Goal: Use online tool/utility: Utilize a website feature to perform a specific function

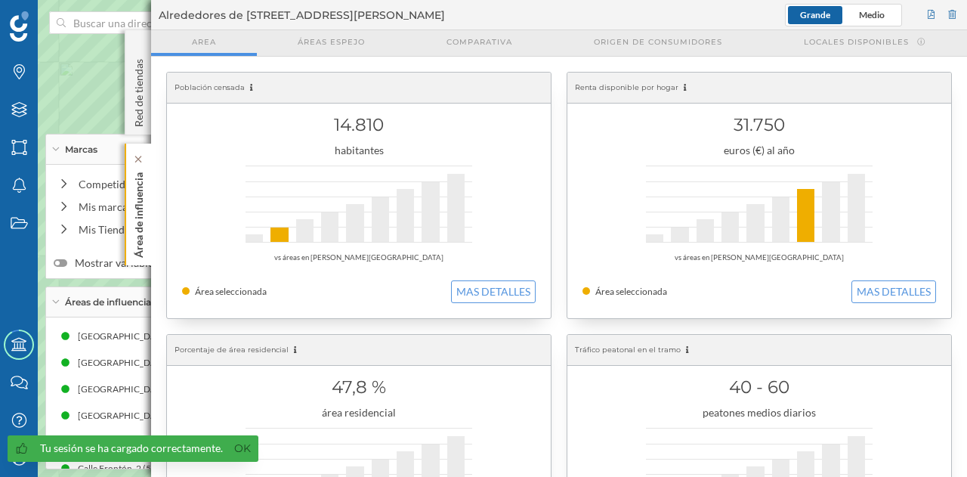
click at [137, 239] on p "Área de influencia" at bounding box center [138, 211] width 15 height 91
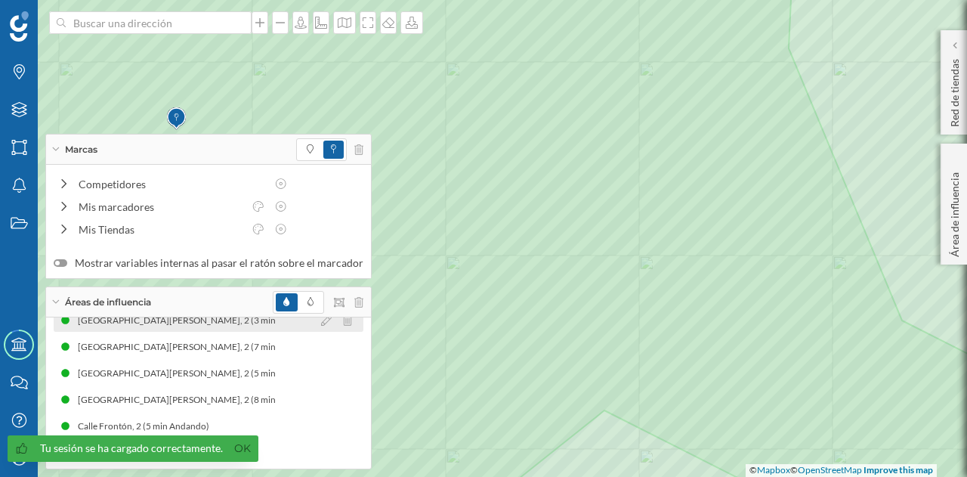
scroll to position [72, 0]
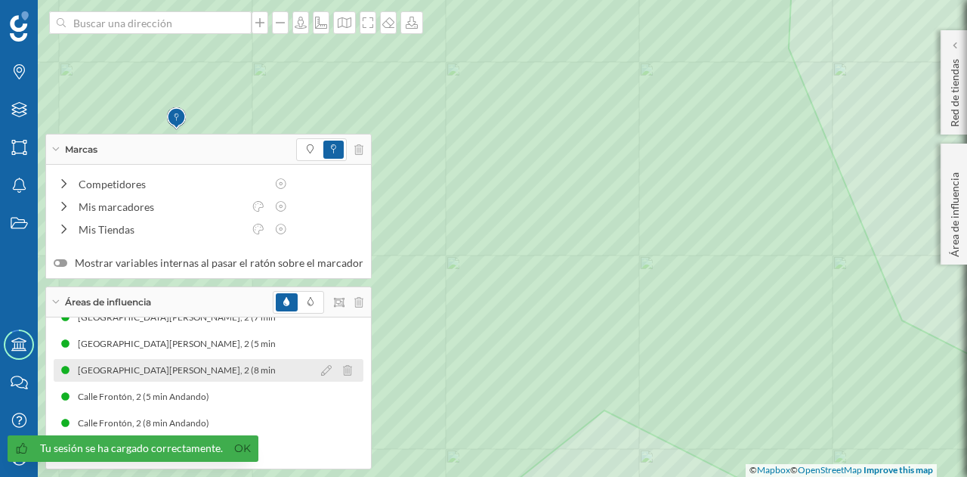
click at [171, 375] on div "[GEOGRAPHIC_DATA][PERSON_NAME], 2 (8 min Andando)" at bounding box center [201, 370] width 247 height 15
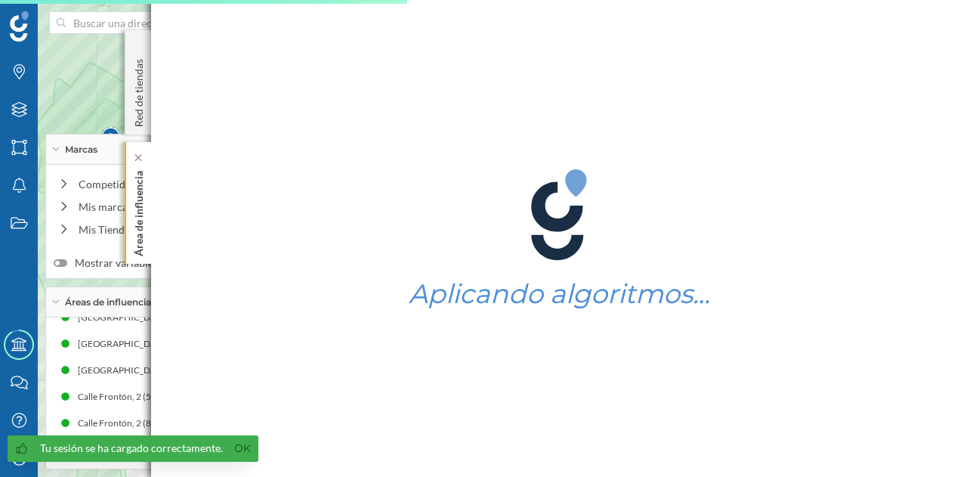
click at [144, 222] on p "Área de influencia" at bounding box center [138, 210] width 15 height 91
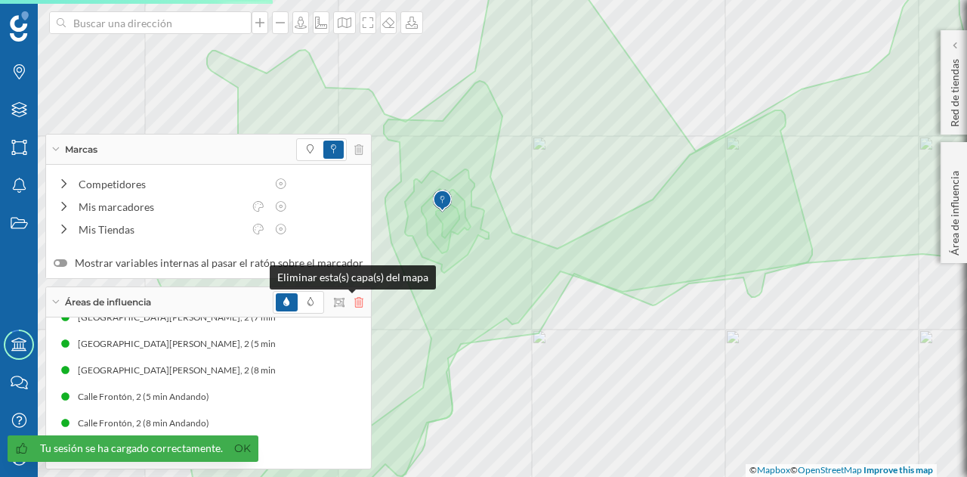
click at [355, 304] on icon at bounding box center [358, 302] width 9 height 11
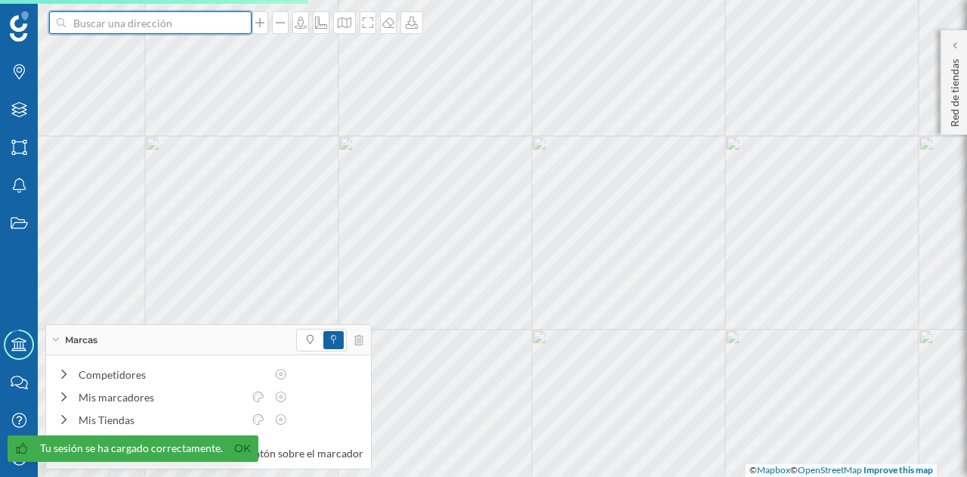
click at [164, 23] on input at bounding box center [150, 22] width 169 height 23
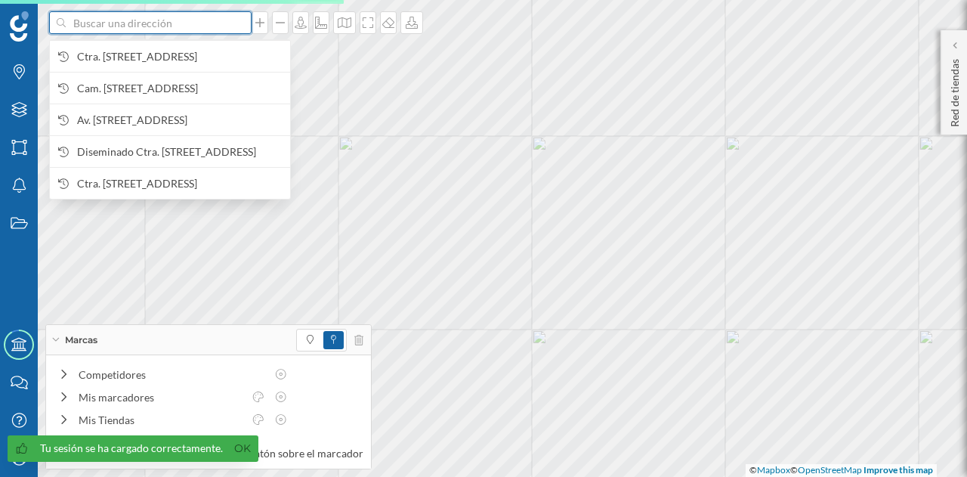
paste input "[STREET_ADDRESS]"
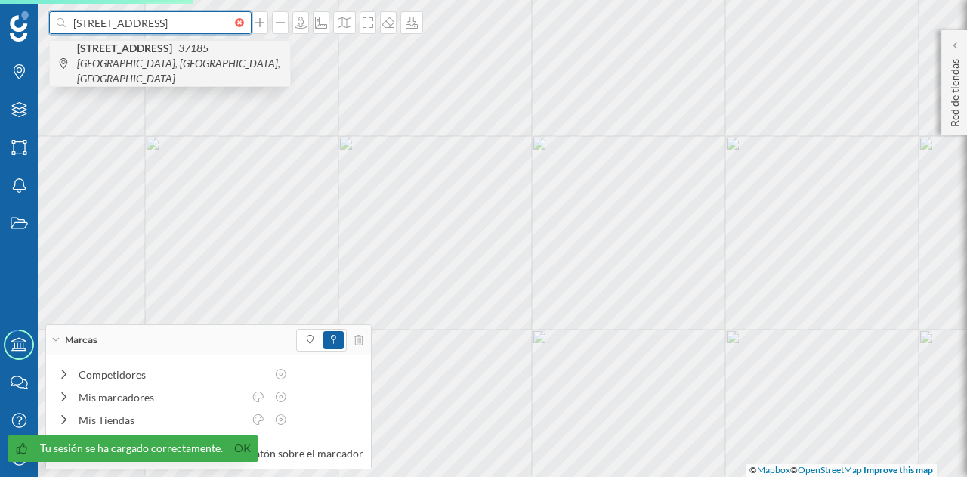
type input "[STREET_ADDRESS]"
click at [178, 57] on span "[STREET_ADDRESS]" at bounding box center [179, 63] width 205 height 45
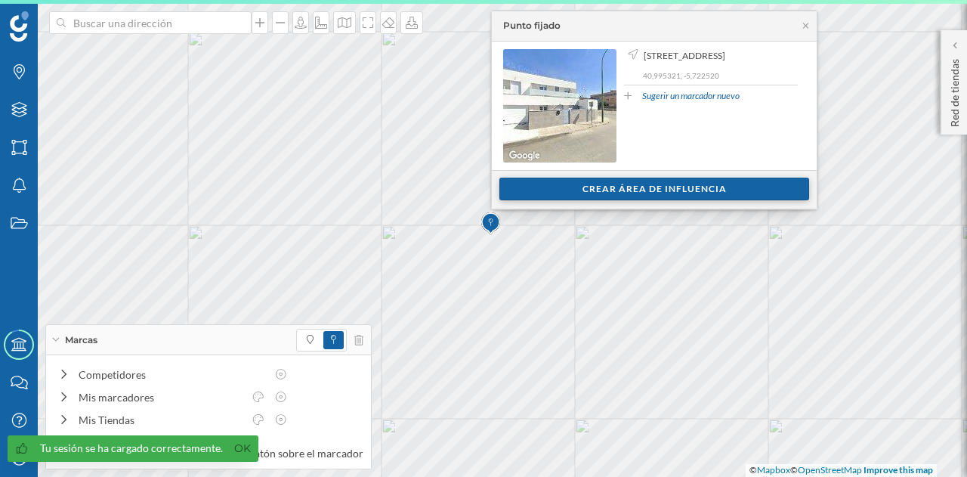
click at [564, 190] on div "Crear área de influencia" at bounding box center [654, 189] width 310 height 23
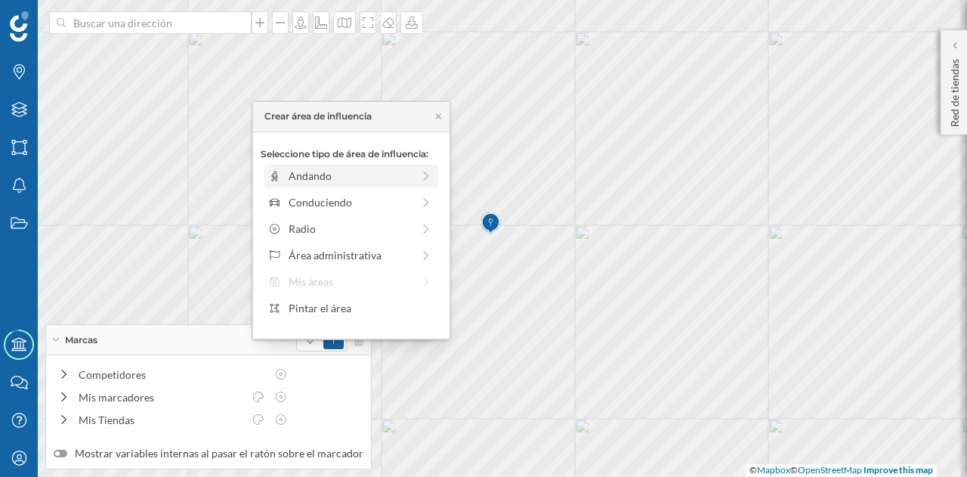
click at [345, 176] on div "Andando" at bounding box center [350, 176] width 123 height 16
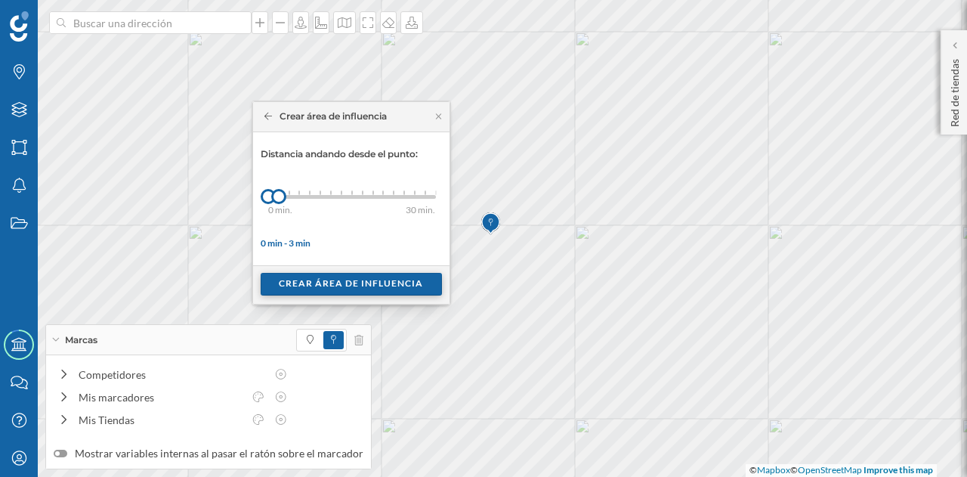
click at [335, 277] on div "Crear área de influencia" at bounding box center [351, 284] width 181 height 23
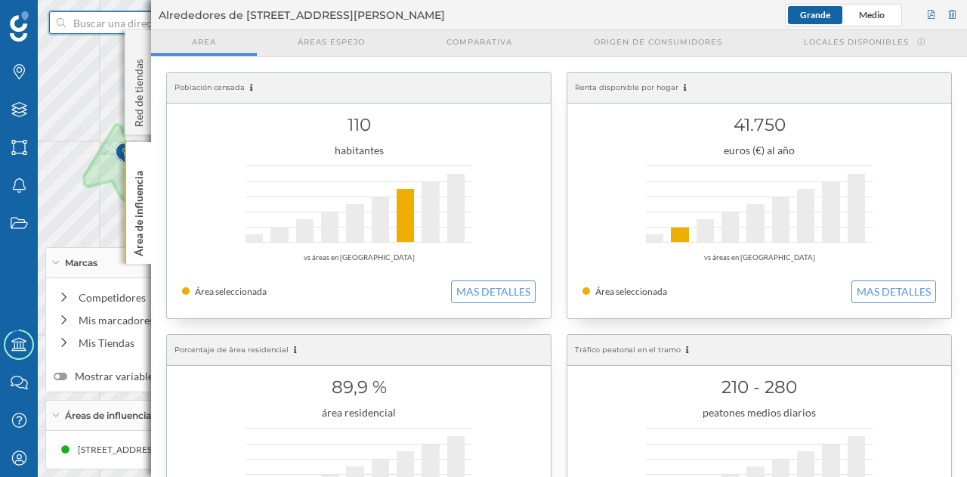
click at [104, 19] on input at bounding box center [150, 22] width 169 height 23
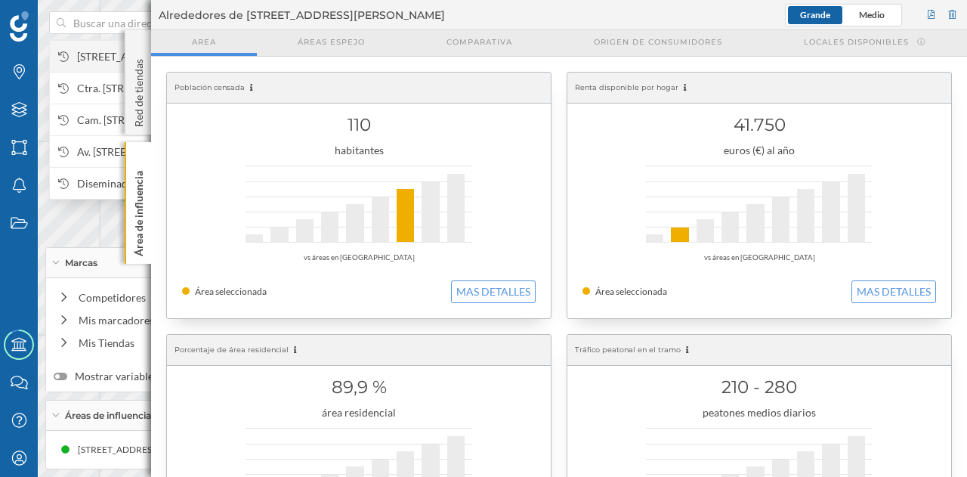
click at [111, 56] on span "[STREET_ADDRESS]" at bounding box center [179, 56] width 205 height 15
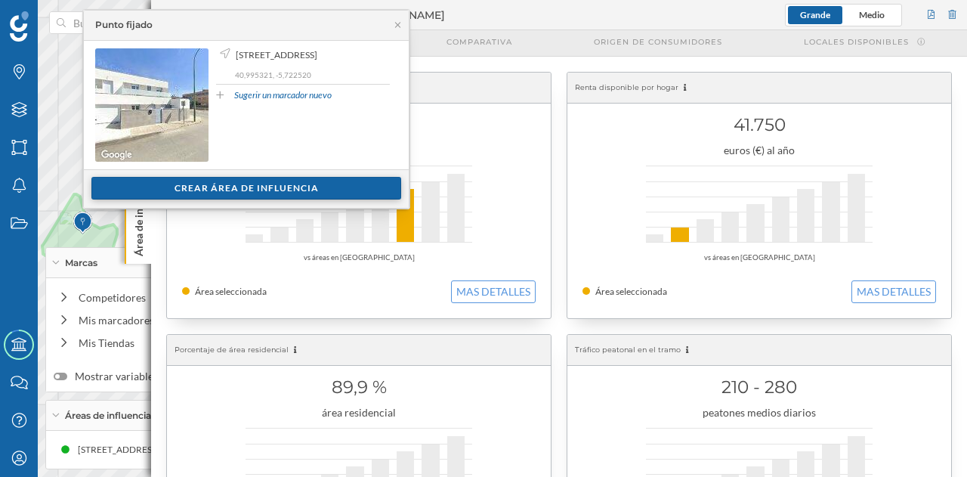
click at [233, 179] on div "Crear área de influencia" at bounding box center [246, 188] width 310 height 23
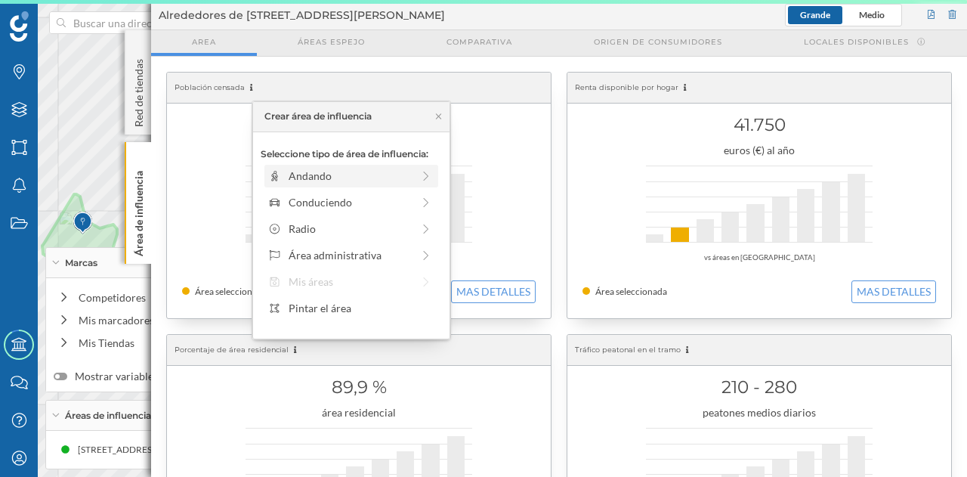
click at [304, 169] on div "Andando" at bounding box center [350, 176] width 123 height 16
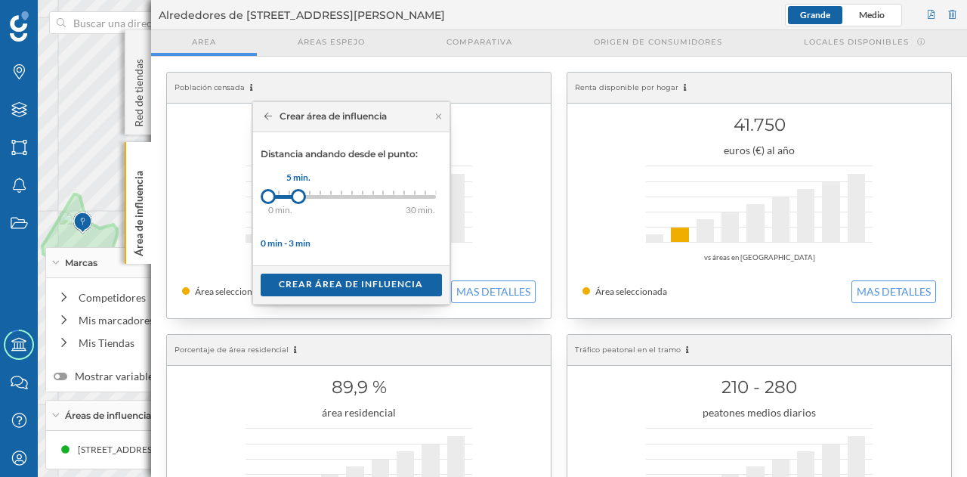
drag, startPoint x: 281, startPoint y: 195, endPoint x: 298, endPoint y: 196, distance: 16.6
click at [298, 196] on div at bounding box center [298, 196] width 15 height 15
click at [330, 280] on div "Crear área de influencia" at bounding box center [351, 284] width 181 height 23
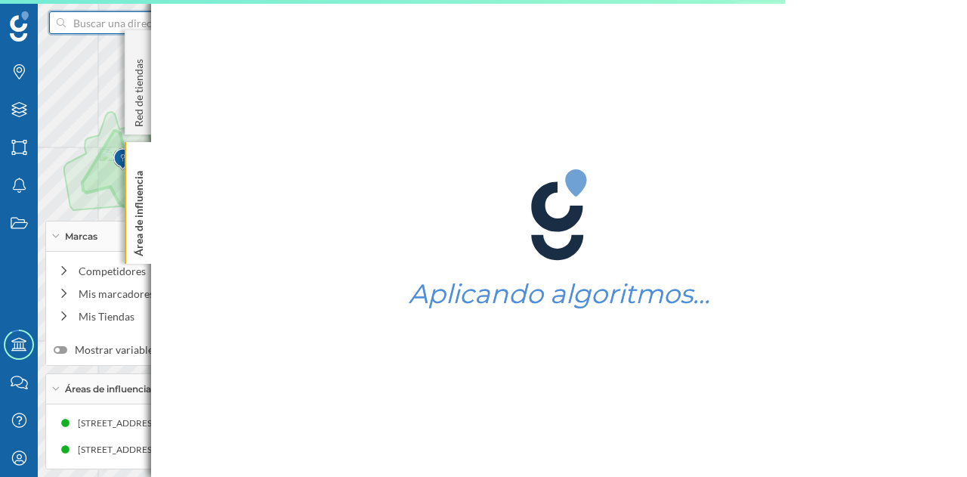
click at [98, 26] on input at bounding box center [150, 22] width 169 height 23
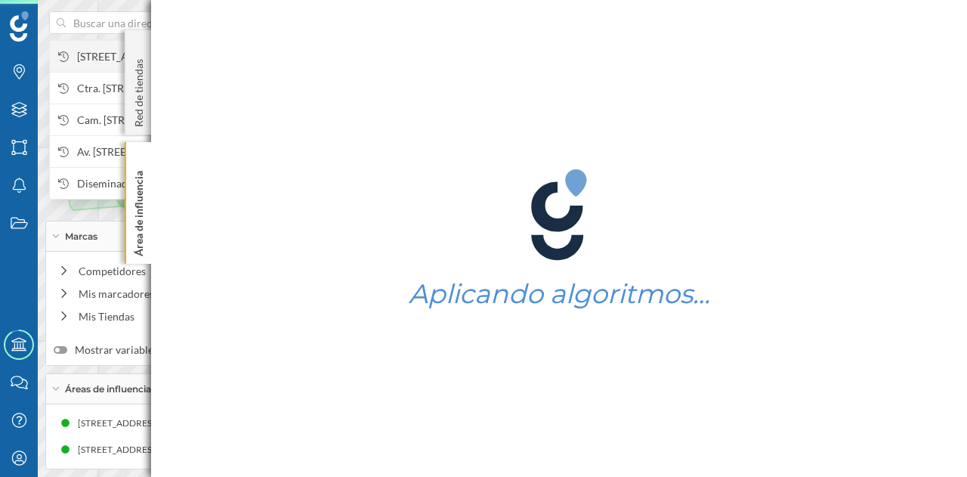
click at [86, 64] on span "[STREET_ADDRESS]" at bounding box center [179, 56] width 205 height 15
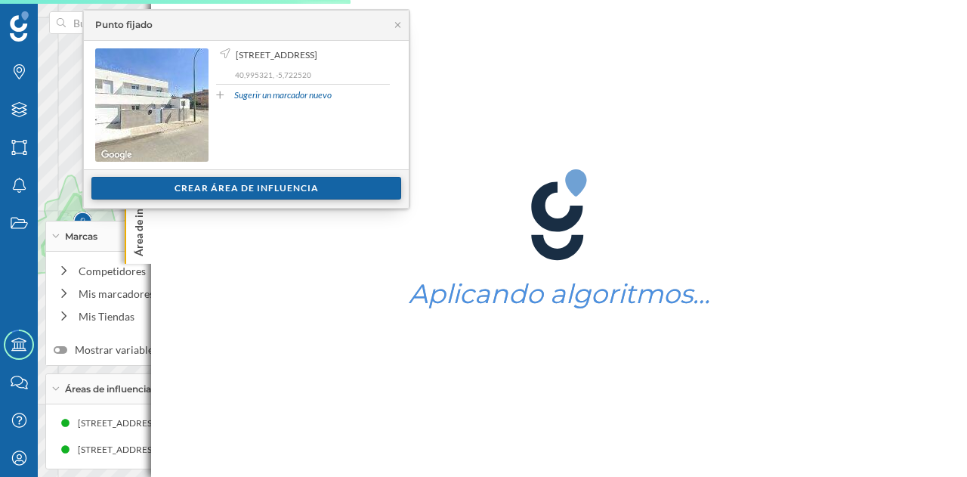
click at [219, 193] on div "Crear área de influencia" at bounding box center [246, 188] width 310 height 23
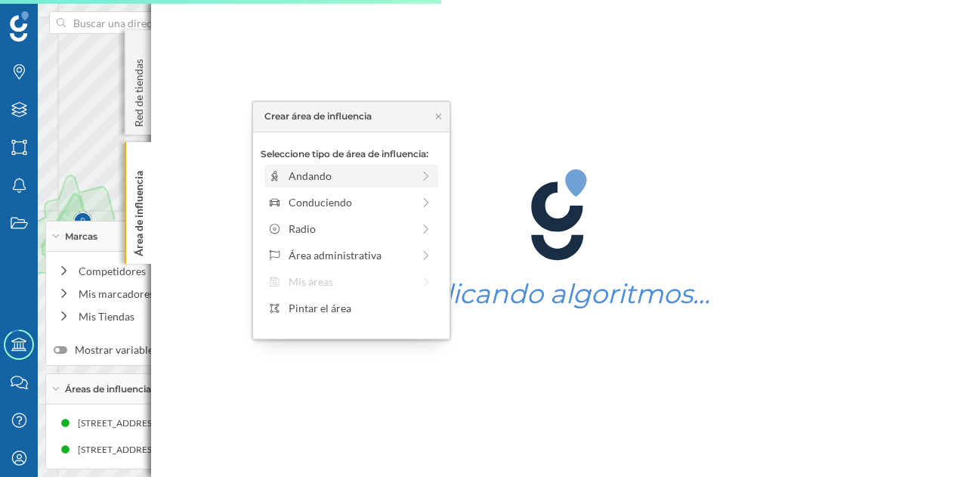
click at [298, 175] on div "Andando" at bounding box center [350, 176] width 123 height 16
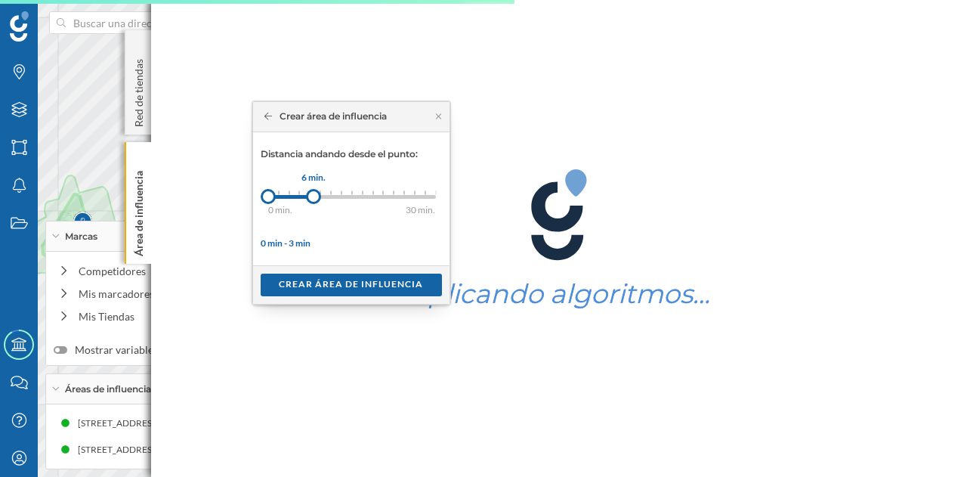
drag, startPoint x: 278, startPoint y: 199, endPoint x: 318, endPoint y: 199, distance: 40.0
click at [316, 199] on div at bounding box center [313, 196] width 15 height 15
click at [320, 199] on div at bounding box center [320, 196] width 15 height 15
click at [322, 199] on div at bounding box center [322, 196] width 15 height 15
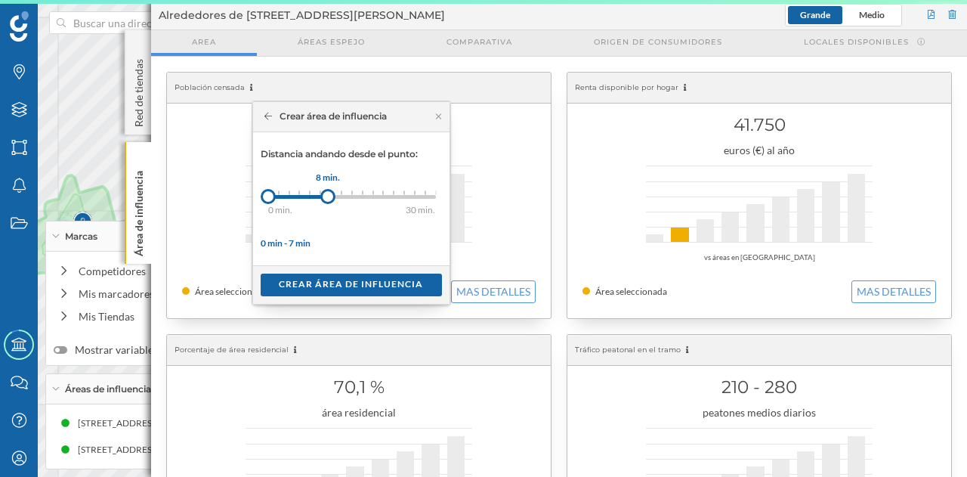
click at [328, 197] on div at bounding box center [327, 196] width 15 height 15
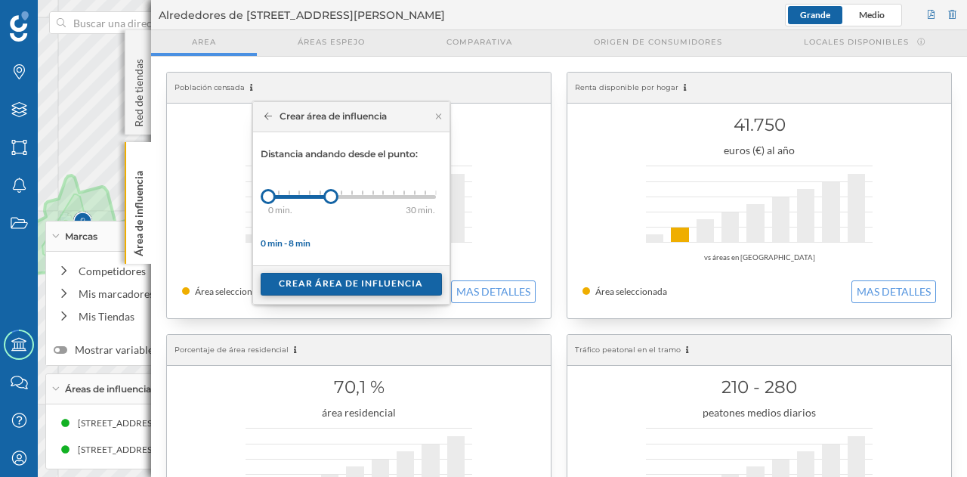
click at [326, 283] on div "Crear área de influencia" at bounding box center [351, 284] width 181 height 23
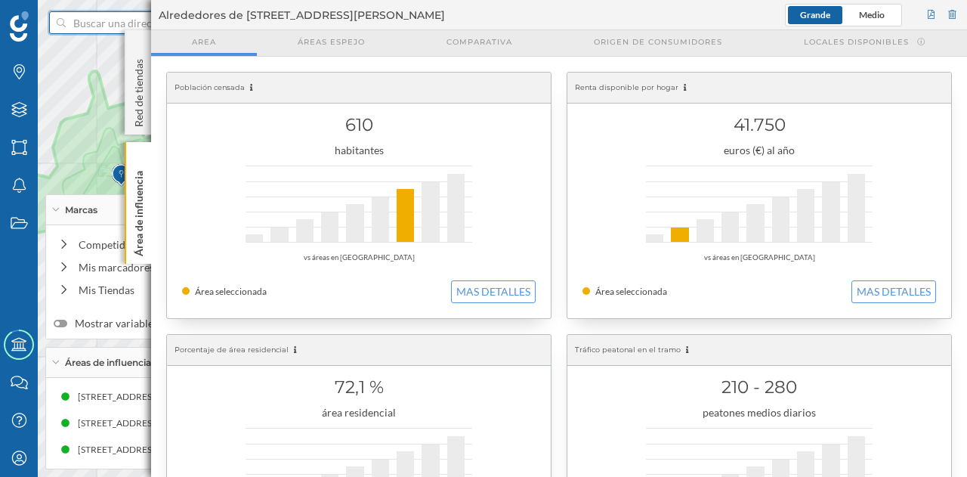
click at [103, 22] on input at bounding box center [150, 22] width 169 height 23
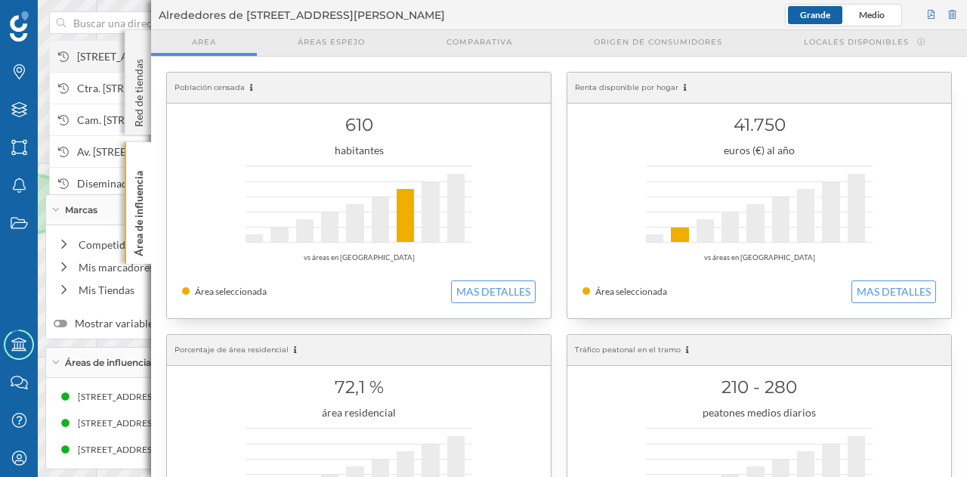
click at [107, 53] on span "[STREET_ADDRESS]" at bounding box center [179, 56] width 205 height 15
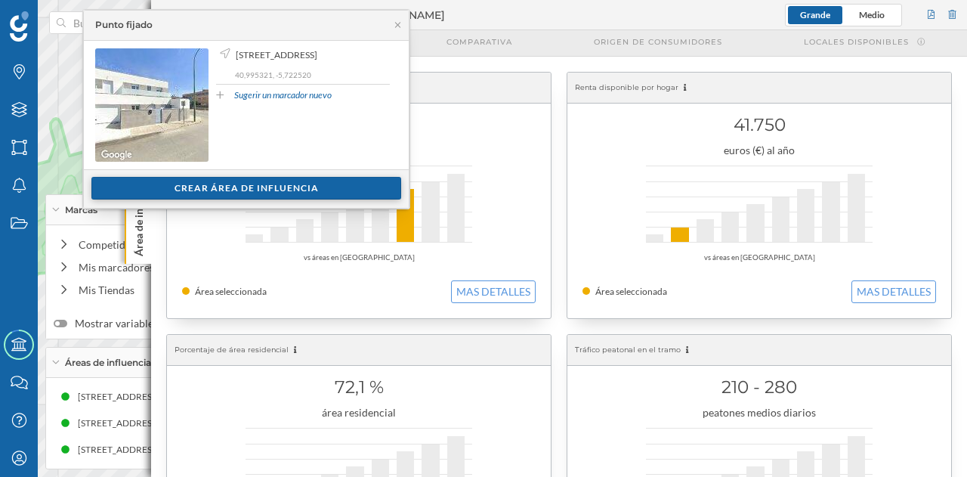
click at [224, 184] on div "Crear área de influencia" at bounding box center [246, 188] width 310 height 23
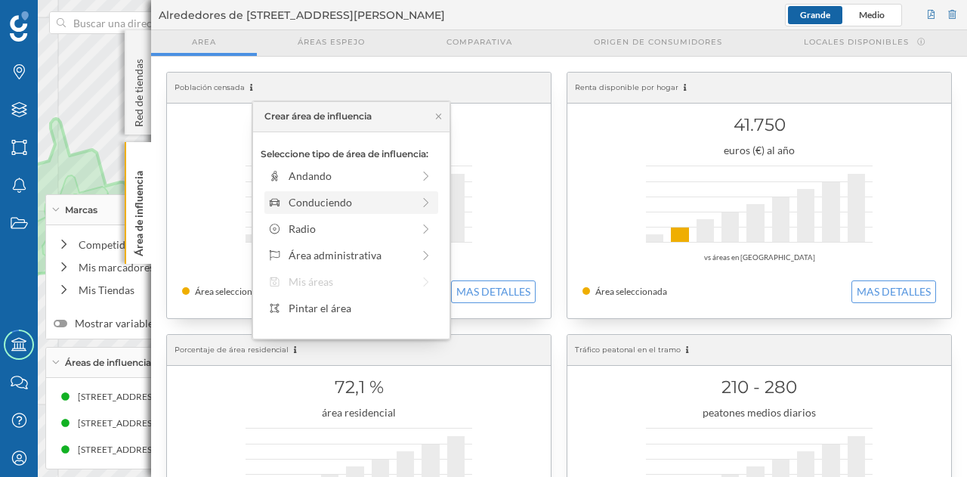
click at [295, 203] on div "Conduciendo" at bounding box center [350, 202] width 123 height 16
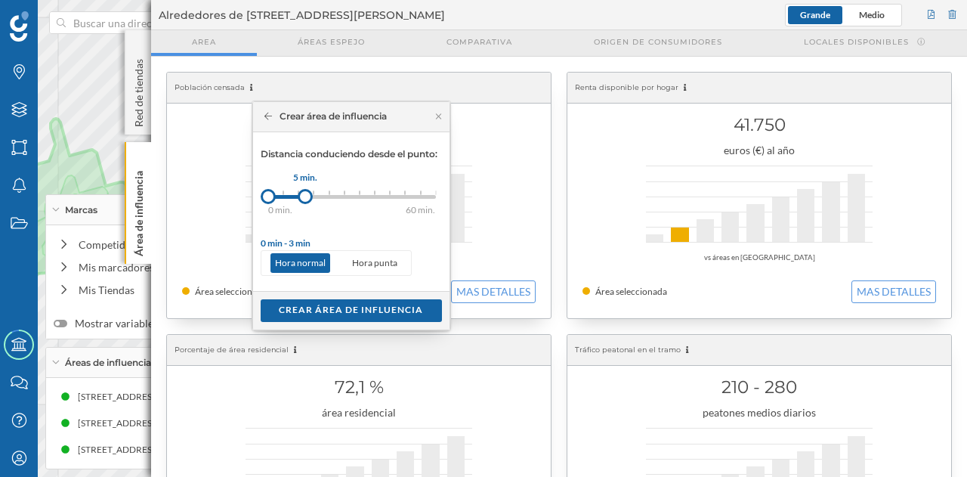
drag, startPoint x: 286, startPoint y: 196, endPoint x: 310, endPoint y: 198, distance: 24.3
click at [310, 198] on div at bounding box center [305, 196] width 15 height 15
click at [314, 199] on div at bounding box center [313, 196] width 15 height 15
click at [329, 307] on div "Crear área de influencia" at bounding box center [351, 309] width 181 height 23
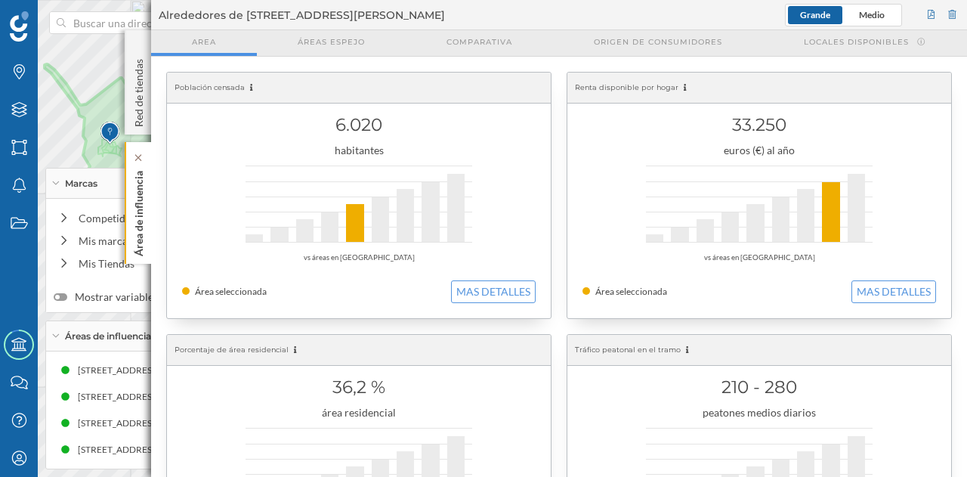
click at [144, 214] on p "Área de influencia" at bounding box center [138, 210] width 15 height 91
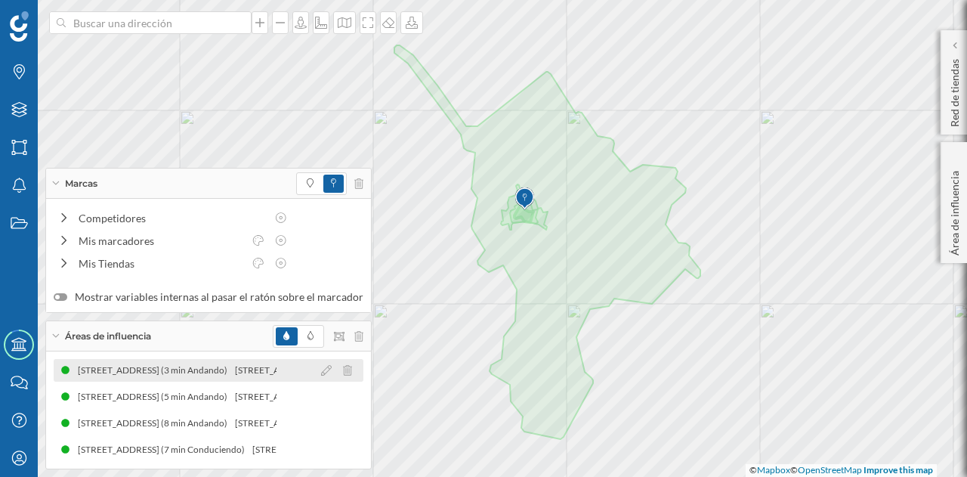
click at [199, 366] on div "[STREET_ADDRESS] (3 min Andando)" at bounding box center [155, 370] width 157 height 15
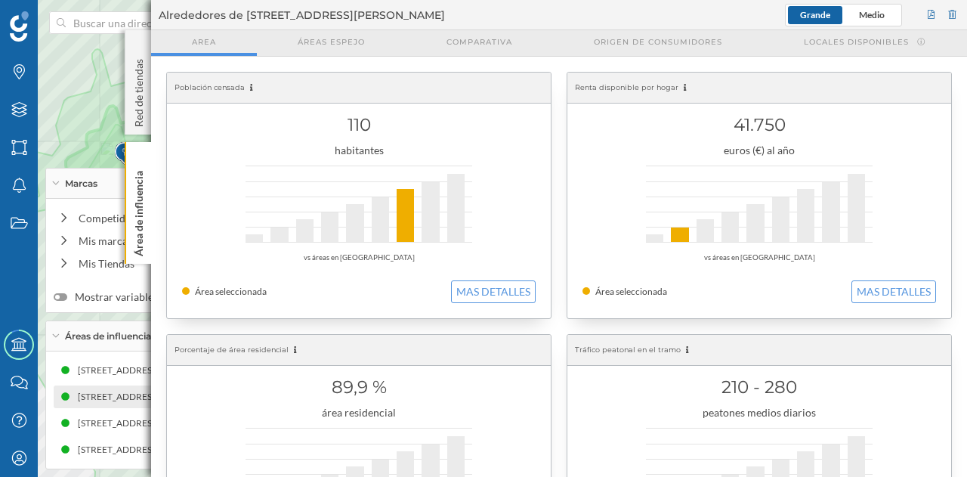
click at [88, 399] on div "[STREET_ADDRESS] (5 min Andando)" at bounding box center [155, 396] width 157 height 15
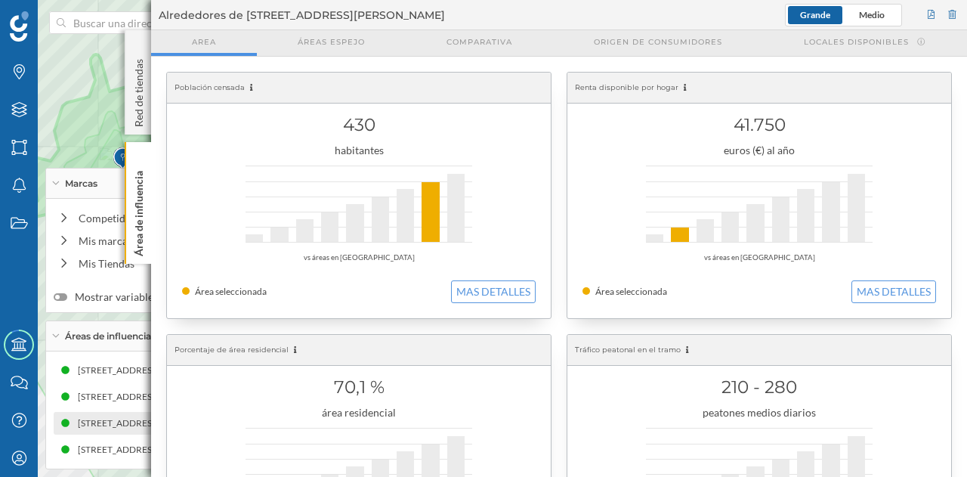
click at [111, 425] on div "[STREET_ADDRESS] (8 min Andando)" at bounding box center [155, 423] width 157 height 15
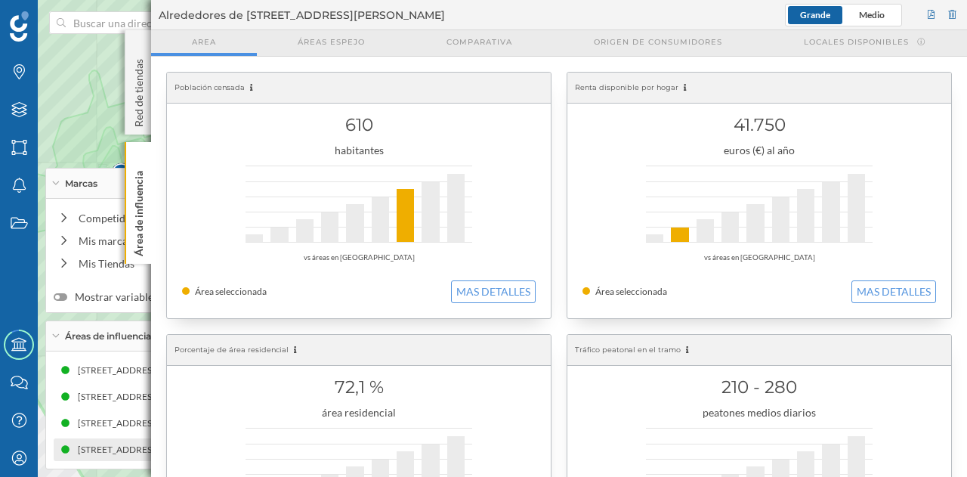
click at [97, 448] on div "[STREET_ADDRESS] (7 min Conduciendo)" at bounding box center [165, 449] width 175 height 15
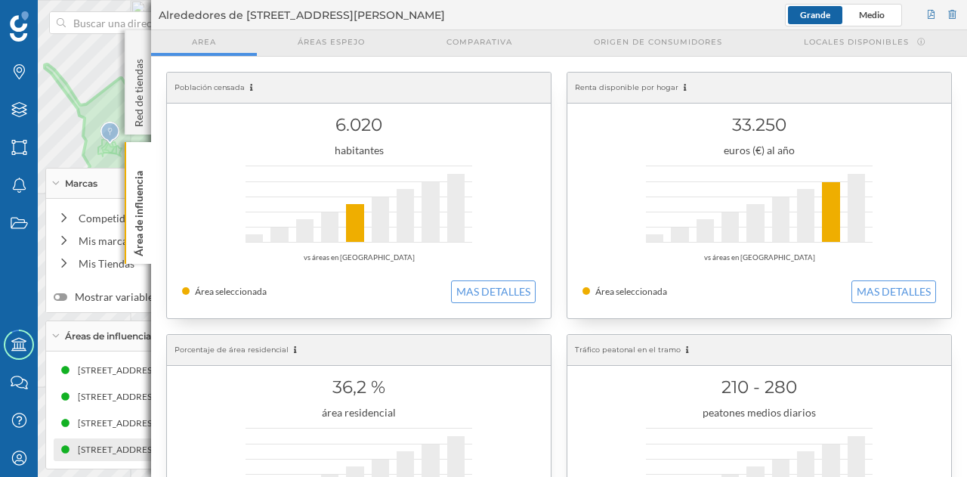
click at [137, 454] on div "[STREET_ADDRESS] (7 min Conduciendo)" at bounding box center [163, 449] width 175 height 15
click at [150, 236] on div "Área de influencia" at bounding box center [138, 203] width 26 height 122
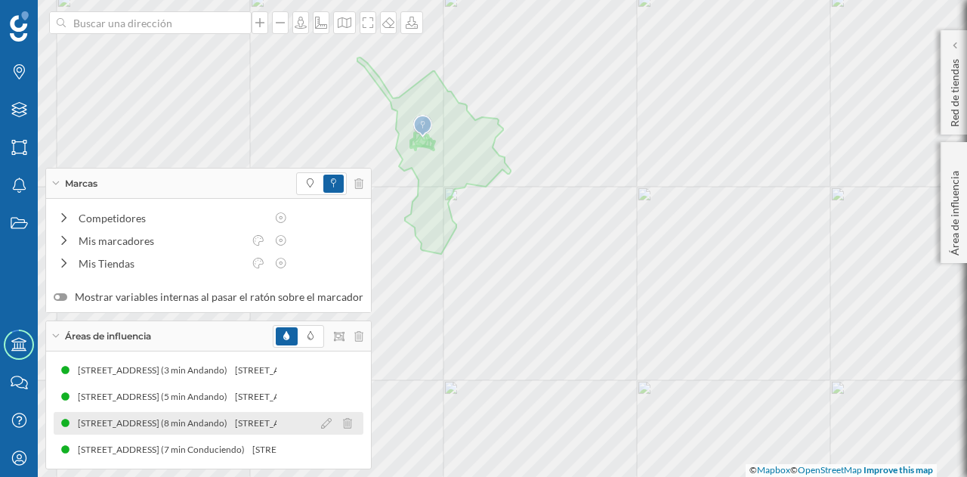
click at [224, 425] on div "[STREET_ADDRESS] (8 min Andando)" at bounding box center [154, 423] width 157 height 15
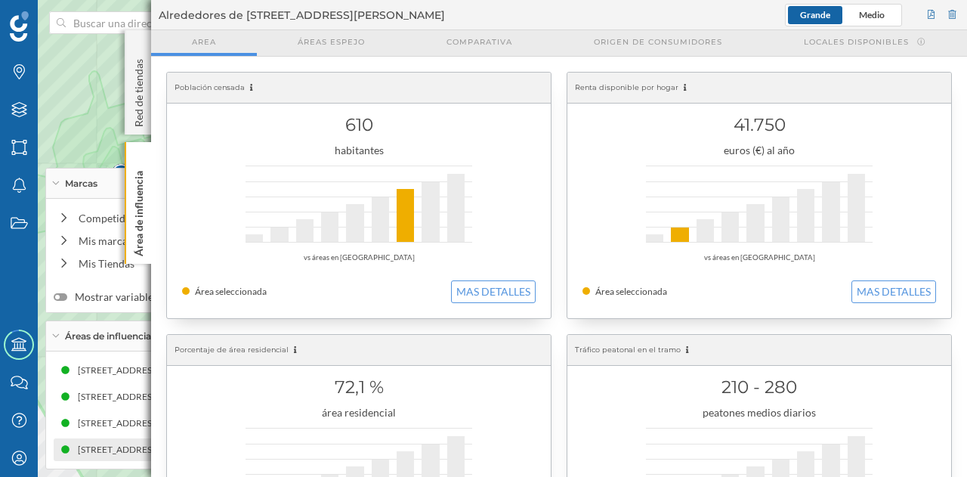
click at [128, 456] on div "[STREET_ADDRESS] (7 min Conduciendo)" at bounding box center [164, 449] width 175 height 15
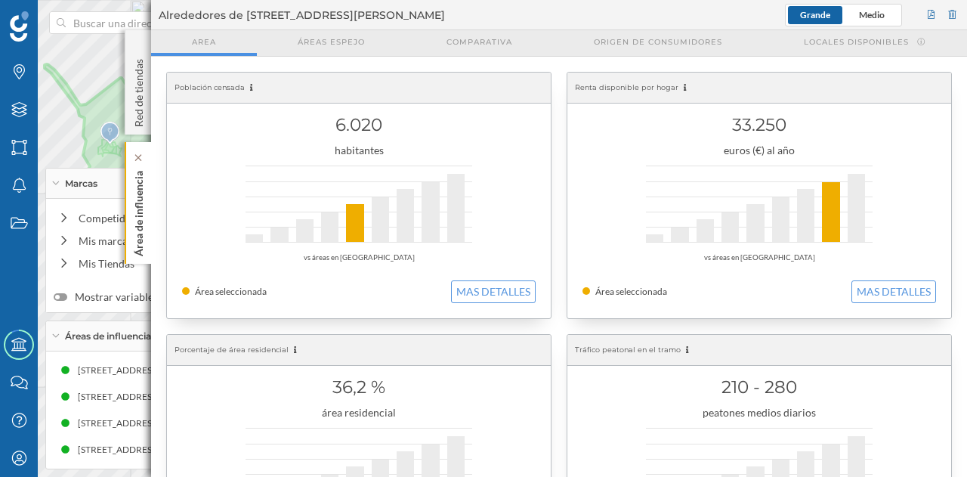
click at [141, 225] on p "Área de influencia" at bounding box center [138, 210] width 15 height 91
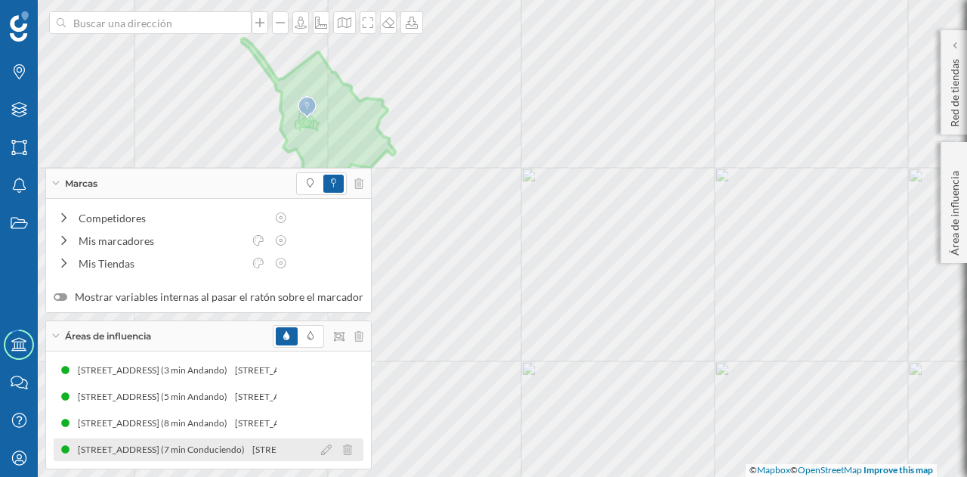
click at [251, 447] on div "[STREET_ADDRESS] (7 min Conduciendo)" at bounding box center [338, 449] width 175 height 15
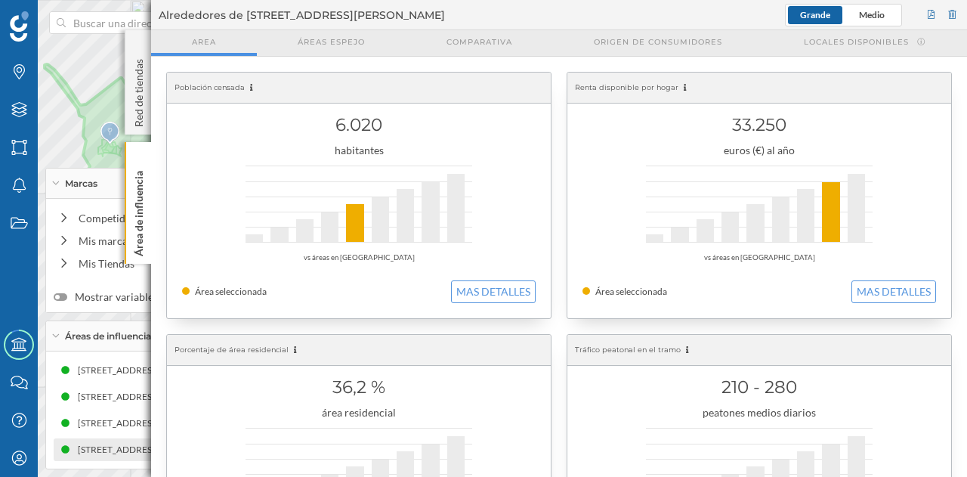
click at [252, 450] on div "[STREET_ADDRESS] (7 min Conduciendo)" at bounding box center [339, 449] width 175 height 15
click at [147, 243] on div "Área de influencia" at bounding box center [138, 203] width 26 height 122
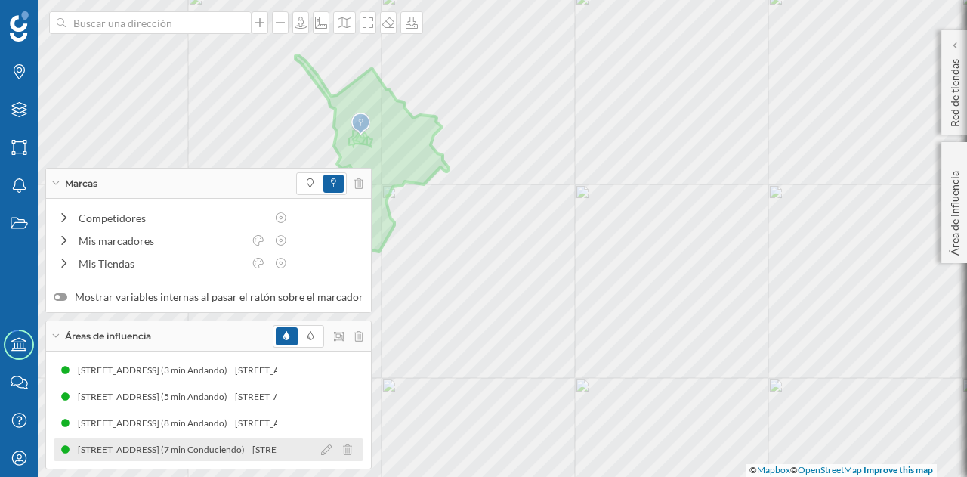
click at [251, 451] on div "[STREET_ADDRESS] (7 min Conduciendo)" at bounding box center [338, 449] width 175 height 15
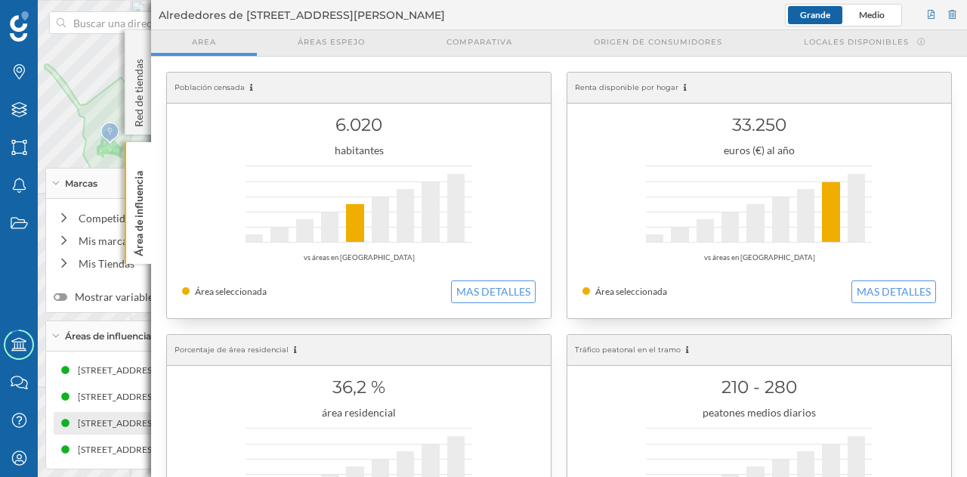
click at [104, 426] on div "[STREET_ADDRESS] (8 min Andando)" at bounding box center [155, 423] width 157 height 15
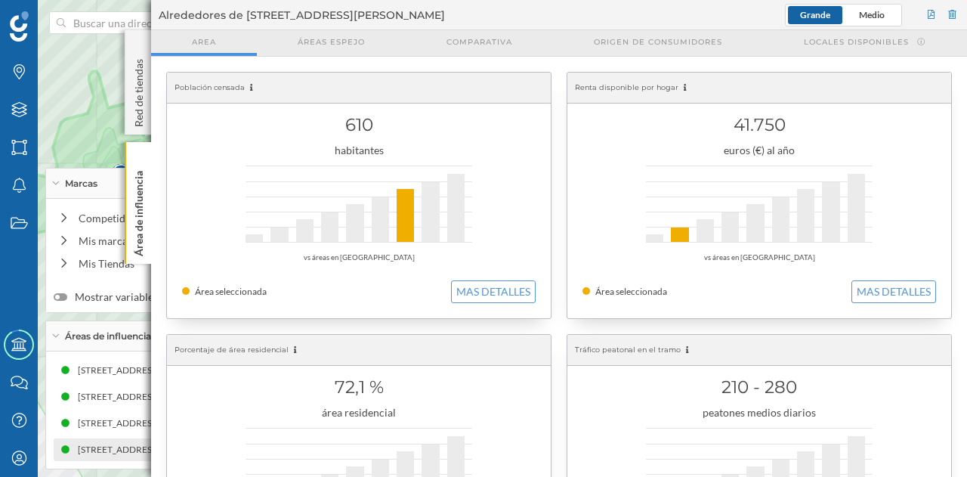
click at [248, 455] on div "[STREET_ADDRESS] (7 min Conduciendo)" at bounding box center [335, 449] width 175 height 15
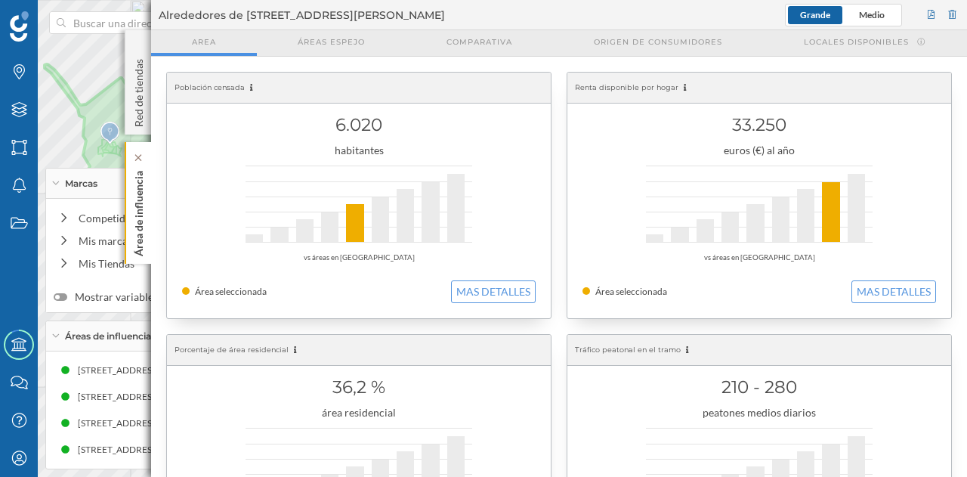
click at [135, 232] on p "Área de influencia" at bounding box center [138, 210] width 15 height 91
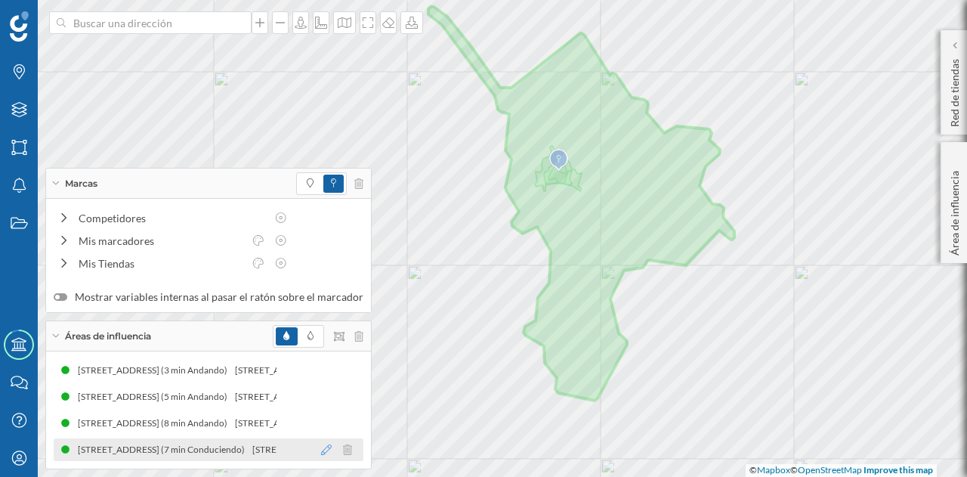
click at [321, 450] on icon at bounding box center [326, 449] width 11 height 11
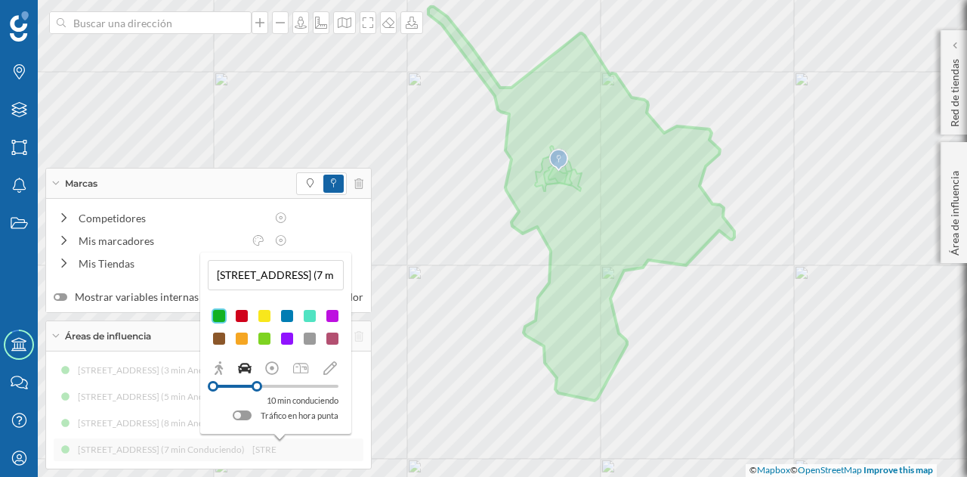
drag, startPoint x: 246, startPoint y: 388, endPoint x: 257, endPoint y: 389, distance: 10.7
click at [257, 389] on div at bounding box center [257, 386] width 11 height 11
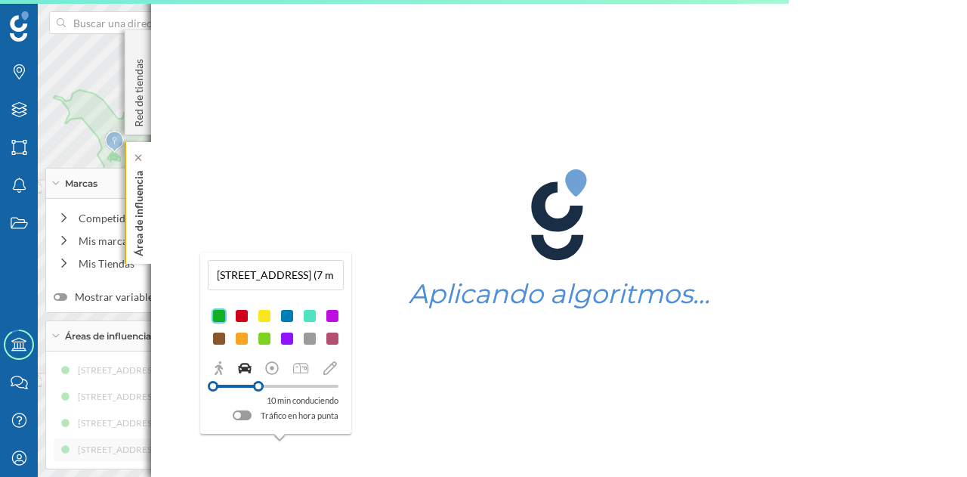
click at [144, 226] on p "Área de influencia" at bounding box center [138, 210] width 15 height 91
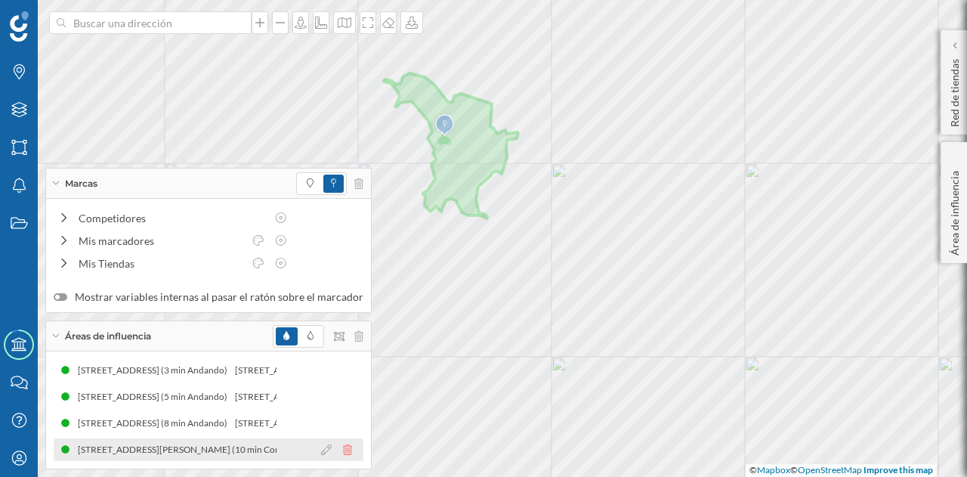
click at [343, 453] on icon at bounding box center [347, 449] width 9 height 11
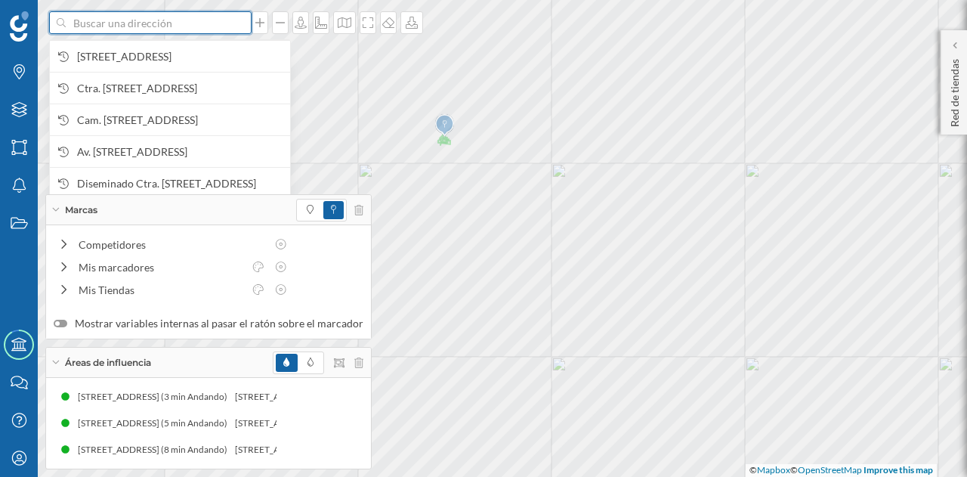
click at [143, 20] on input at bounding box center [150, 22] width 169 height 23
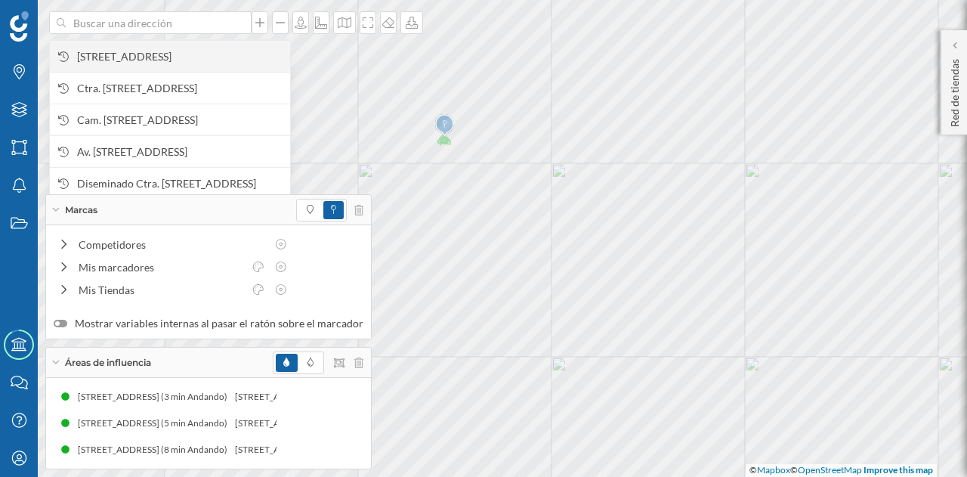
click at [160, 58] on span "[STREET_ADDRESS]" at bounding box center [179, 56] width 205 height 15
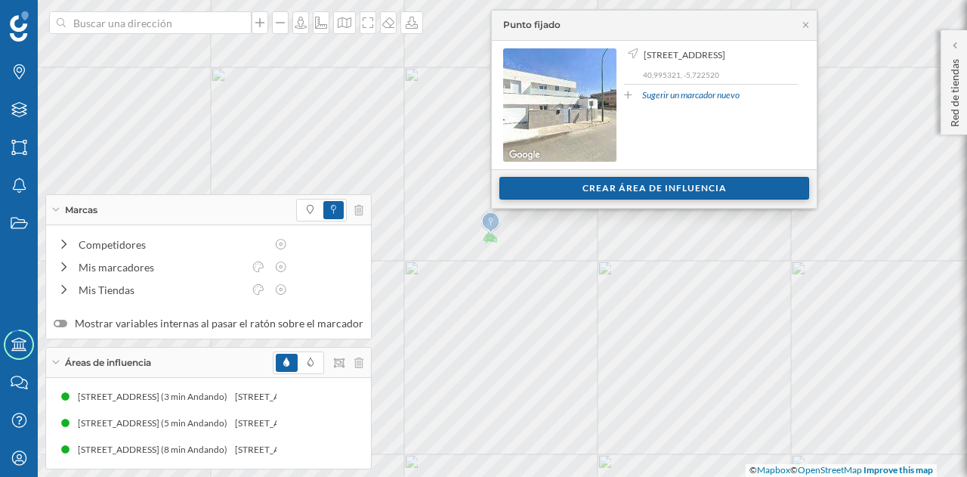
click at [586, 185] on div "Crear área de influencia" at bounding box center [654, 188] width 310 height 23
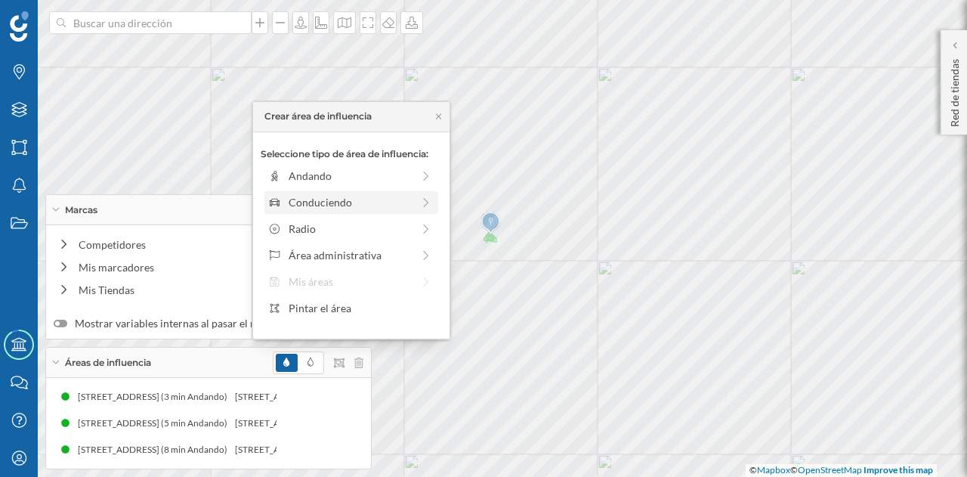
click at [351, 203] on div "Conduciendo" at bounding box center [350, 202] width 123 height 16
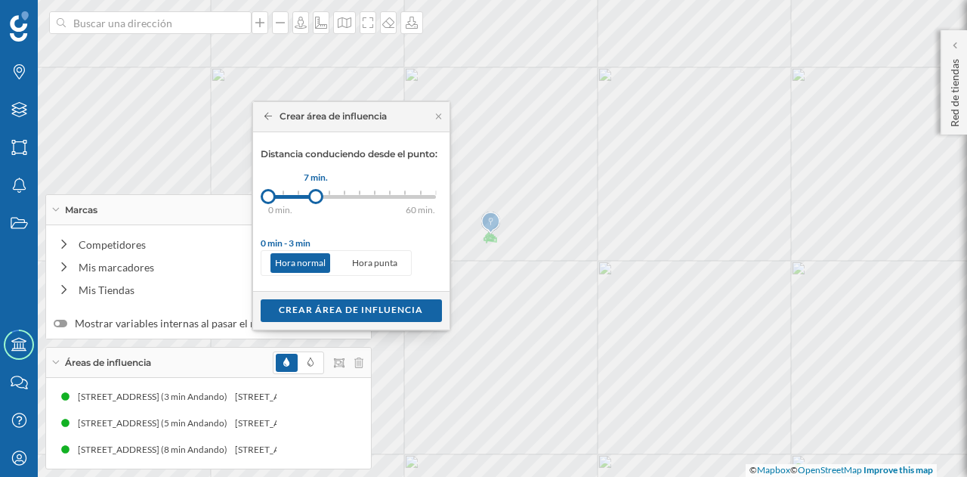
drag, startPoint x: 281, startPoint y: 196, endPoint x: 316, endPoint y: 199, distance: 34.9
click at [316, 199] on div at bounding box center [315, 196] width 15 height 15
click at [351, 308] on div "Crear área de influencia" at bounding box center [351, 309] width 181 height 23
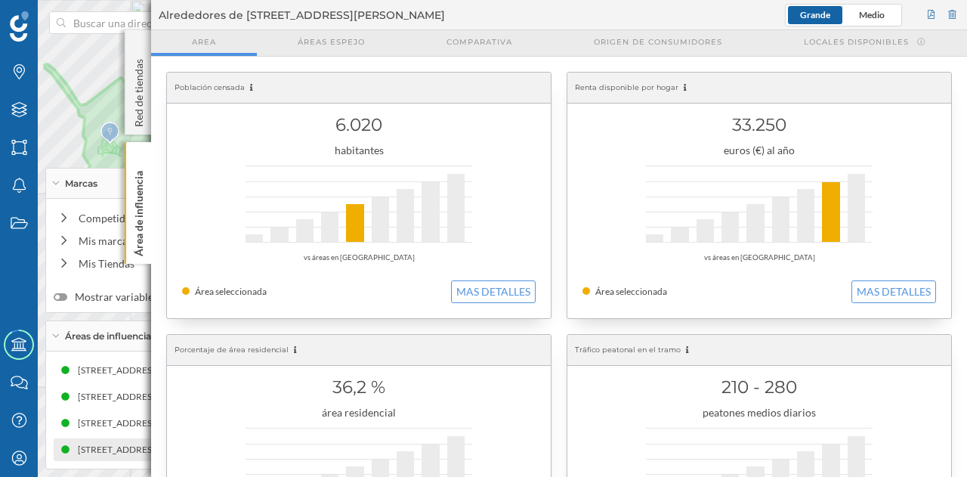
click at [127, 448] on div "[STREET_ADDRESS] (7 min Conduciendo)" at bounding box center [164, 449] width 175 height 15
click at [145, 211] on p "Área de influencia" at bounding box center [138, 210] width 15 height 91
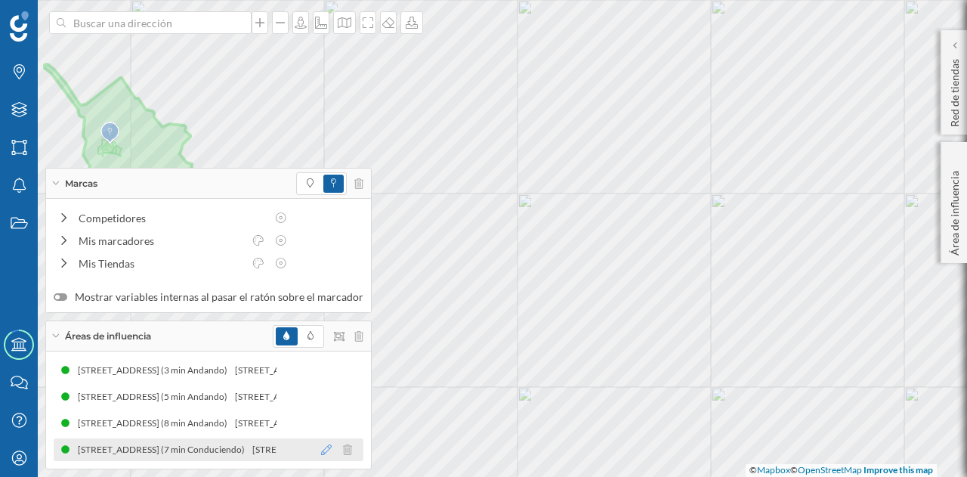
click at [321, 451] on icon at bounding box center [326, 449] width 11 height 11
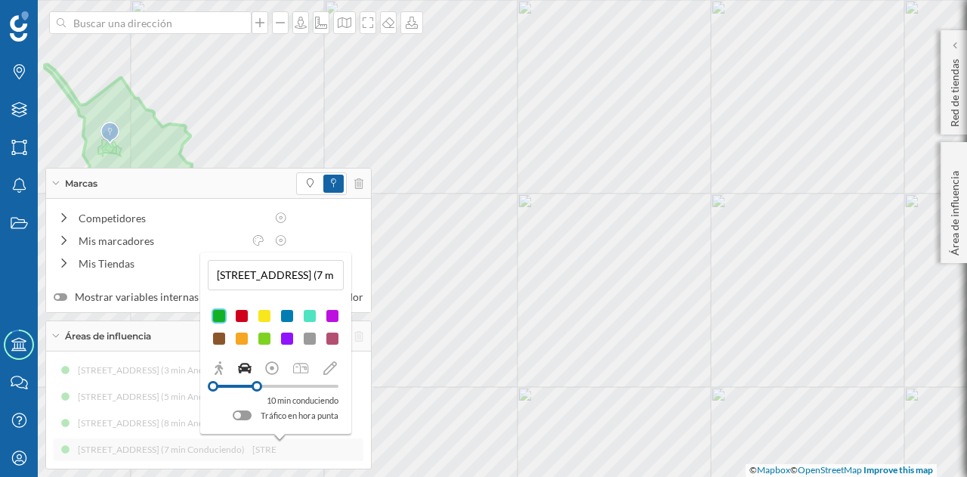
drag, startPoint x: 249, startPoint y: 383, endPoint x: 257, endPoint y: 385, distance: 7.9
click at [257, 385] on div at bounding box center [257, 386] width 11 height 11
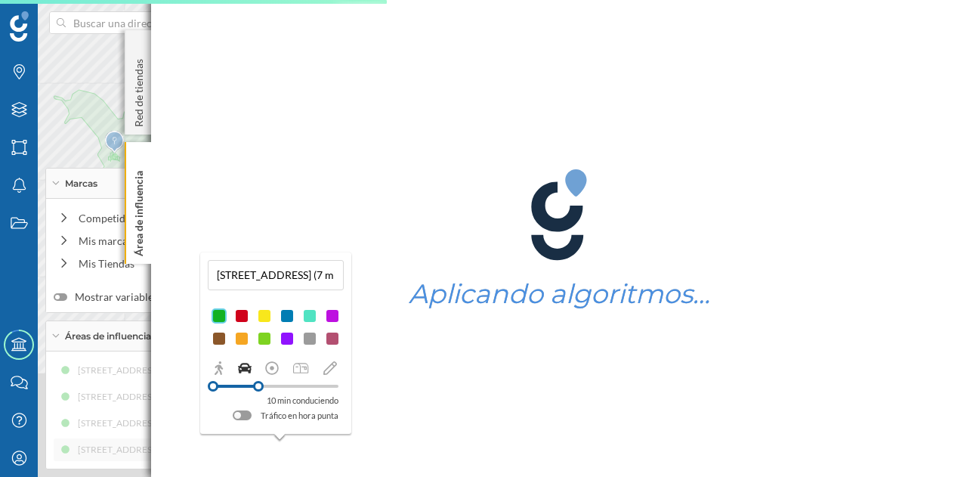
click at [785, 243] on div "Marcas Capas Áreas Notificaciones Estados Academy Contacta con nosotros Centro …" at bounding box center [483, 238] width 967 height 477
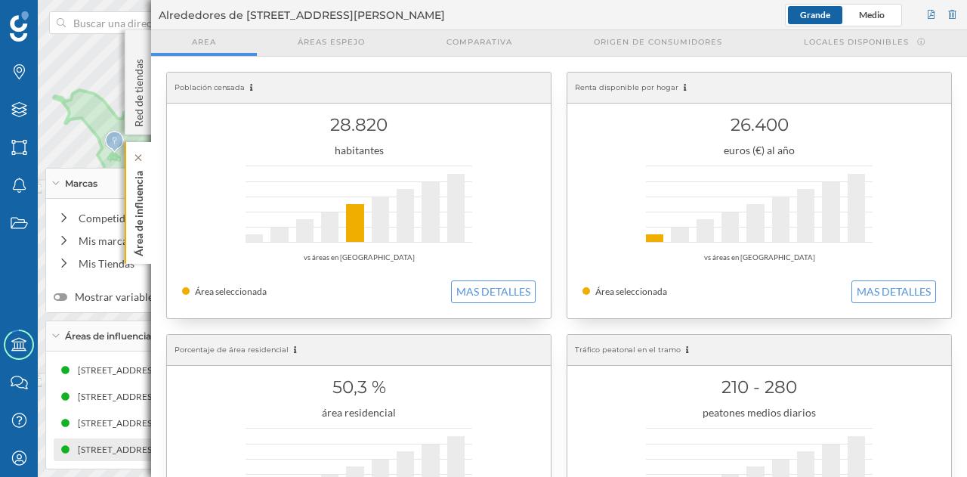
click at [144, 199] on p "Área de influencia" at bounding box center [138, 210] width 15 height 91
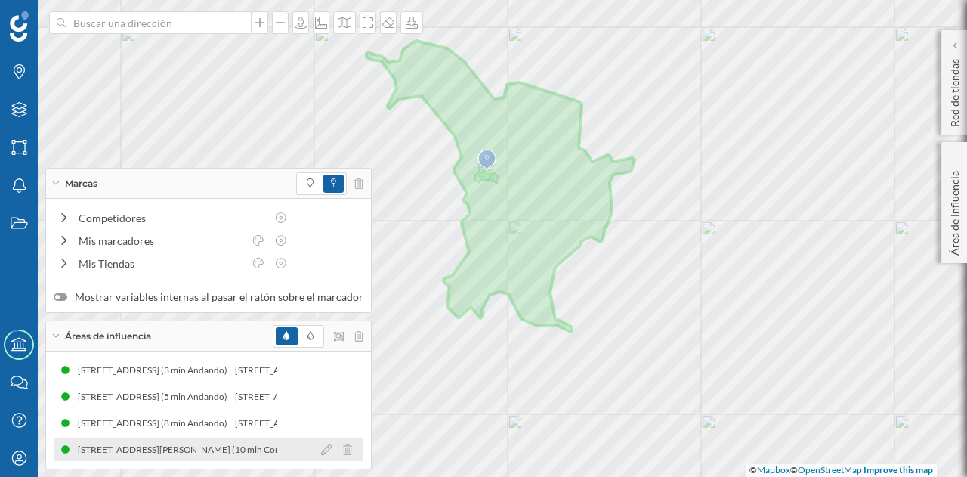
click at [243, 460] on div "[STREET_ADDRESS][PERSON_NAME] (10 min Conduciendo)" at bounding box center [209, 449] width 310 height 23
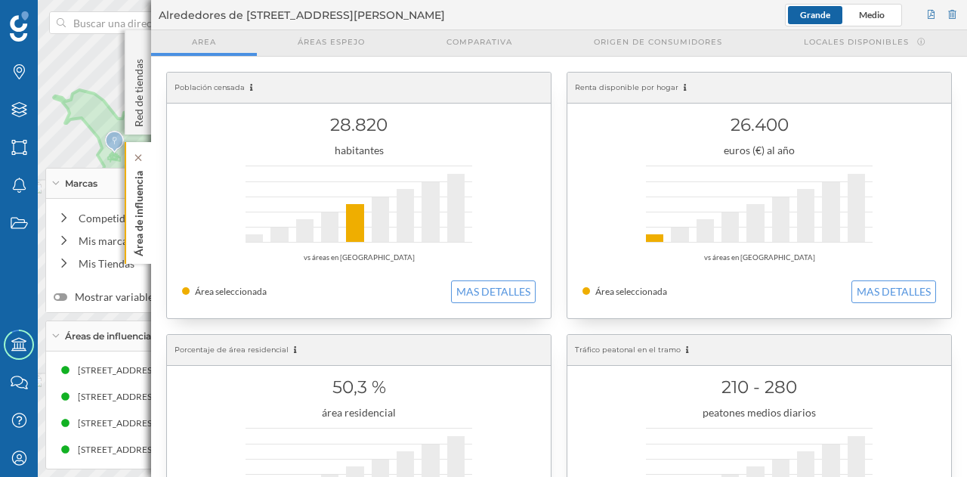
click at [139, 203] on p "Área de influencia" at bounding box center [138, 210] width 15 height 91
